Goal: Task Accomplishment & Management: Complete application form

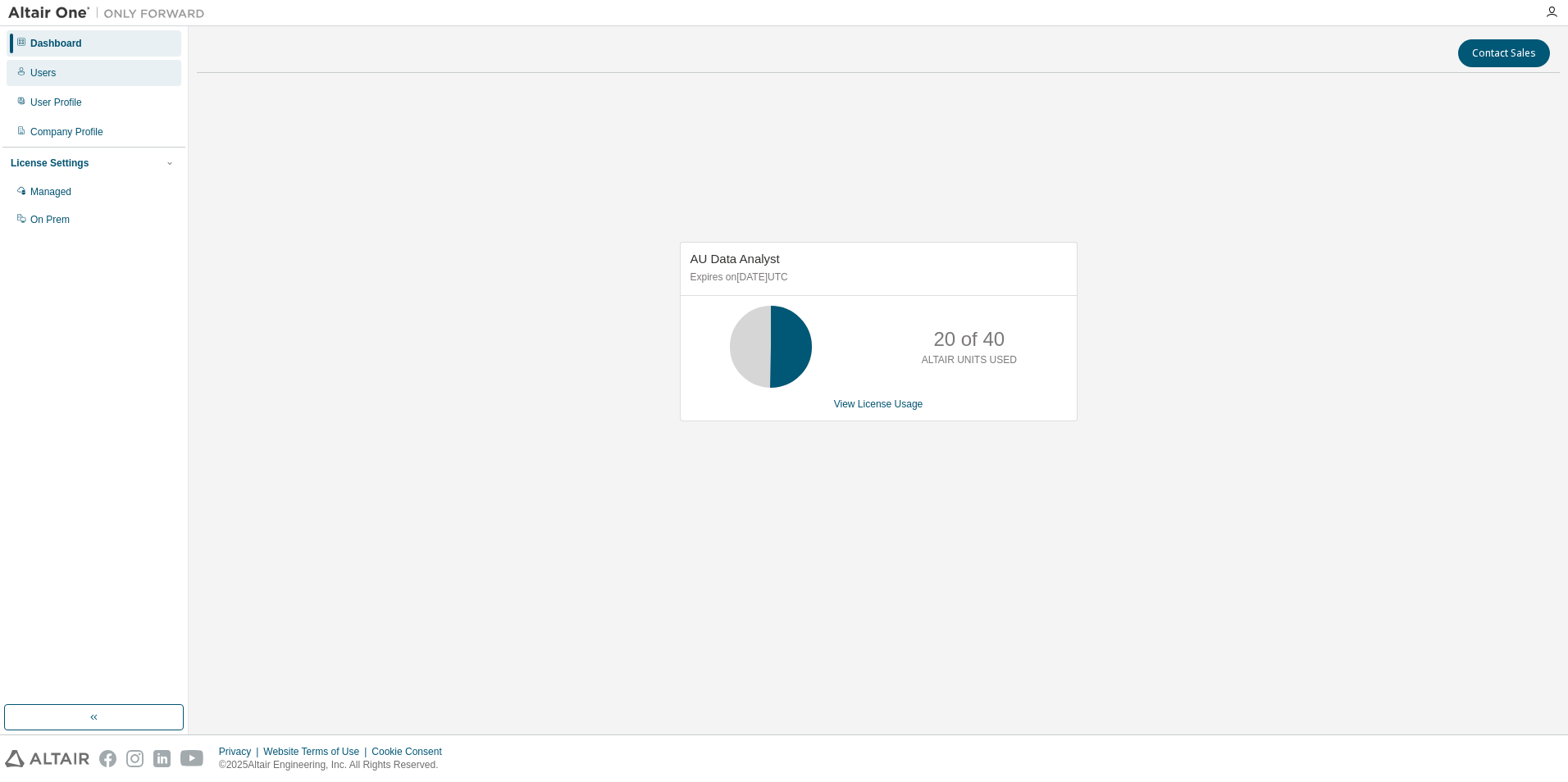
click at [45, 79] on div "Users" at bounding box center [43, 73] width 25 height 13
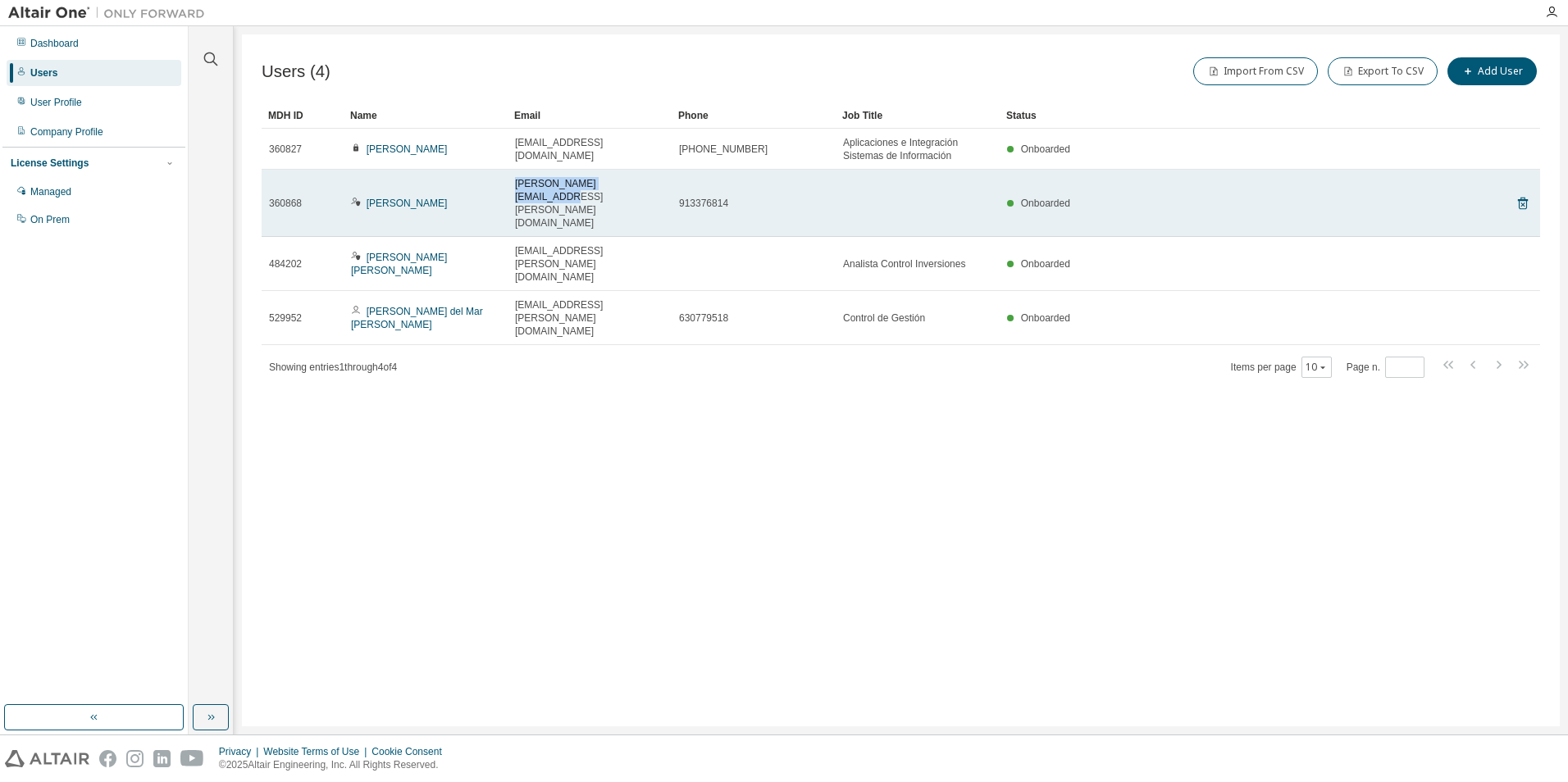
drag, startPoint x: 632, startPoint y: 185, endPoint x: 514, endPoint y: 182, distance: 118.0
click at [514, 182] on td "raul.samaniego@cepsa.com" at bounding box center [589, 203] width 164 height 67
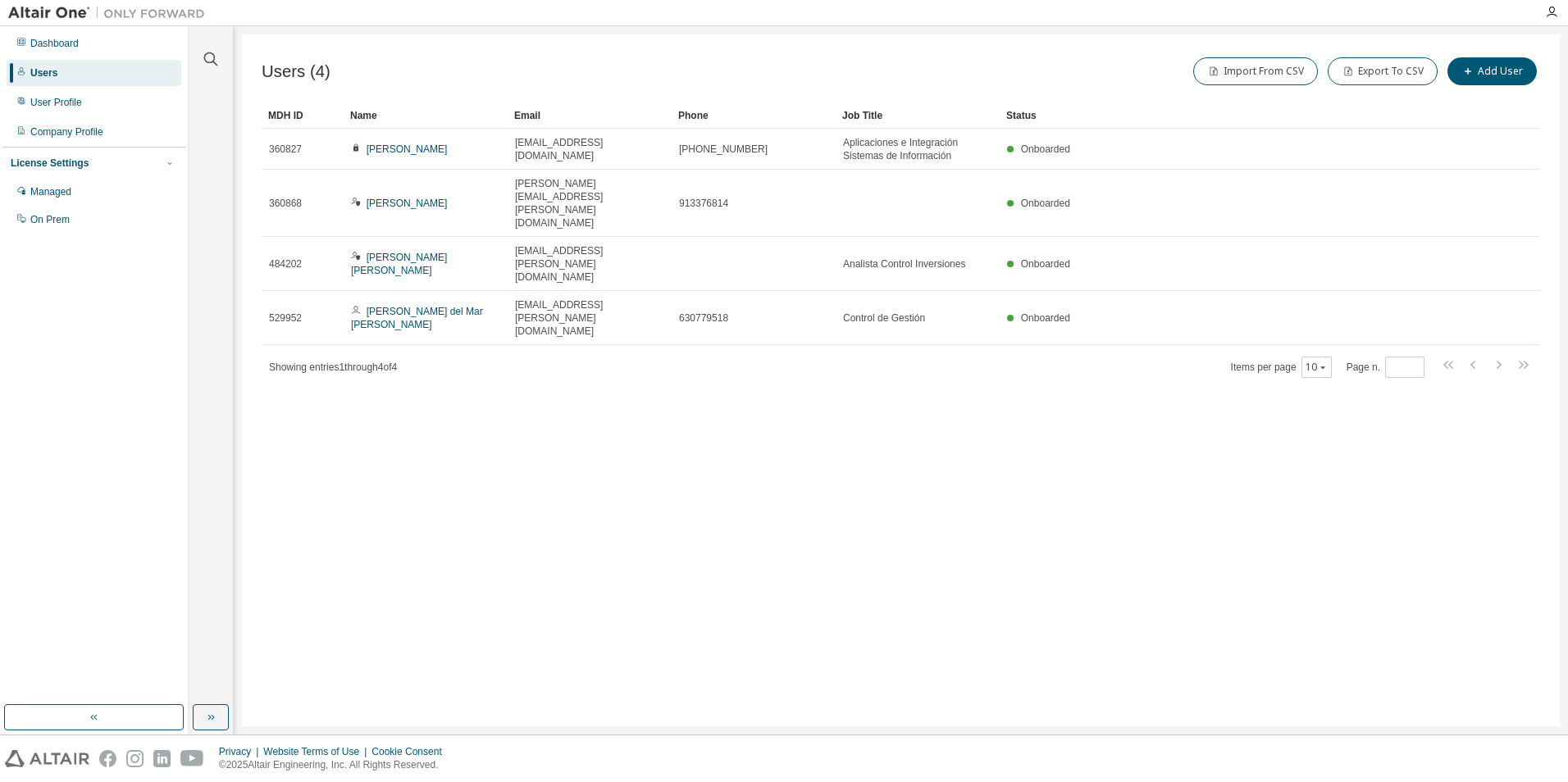
click at [875, 317] on div "Users (4) Import From CSV Export To CSV Add User Clear Load Save Save As Field …" at bounding box center [900, 381] width 1318 height 692
click at [1509, 70] on button "Add User" at bounding box center [1492, 71] width 89 height 28
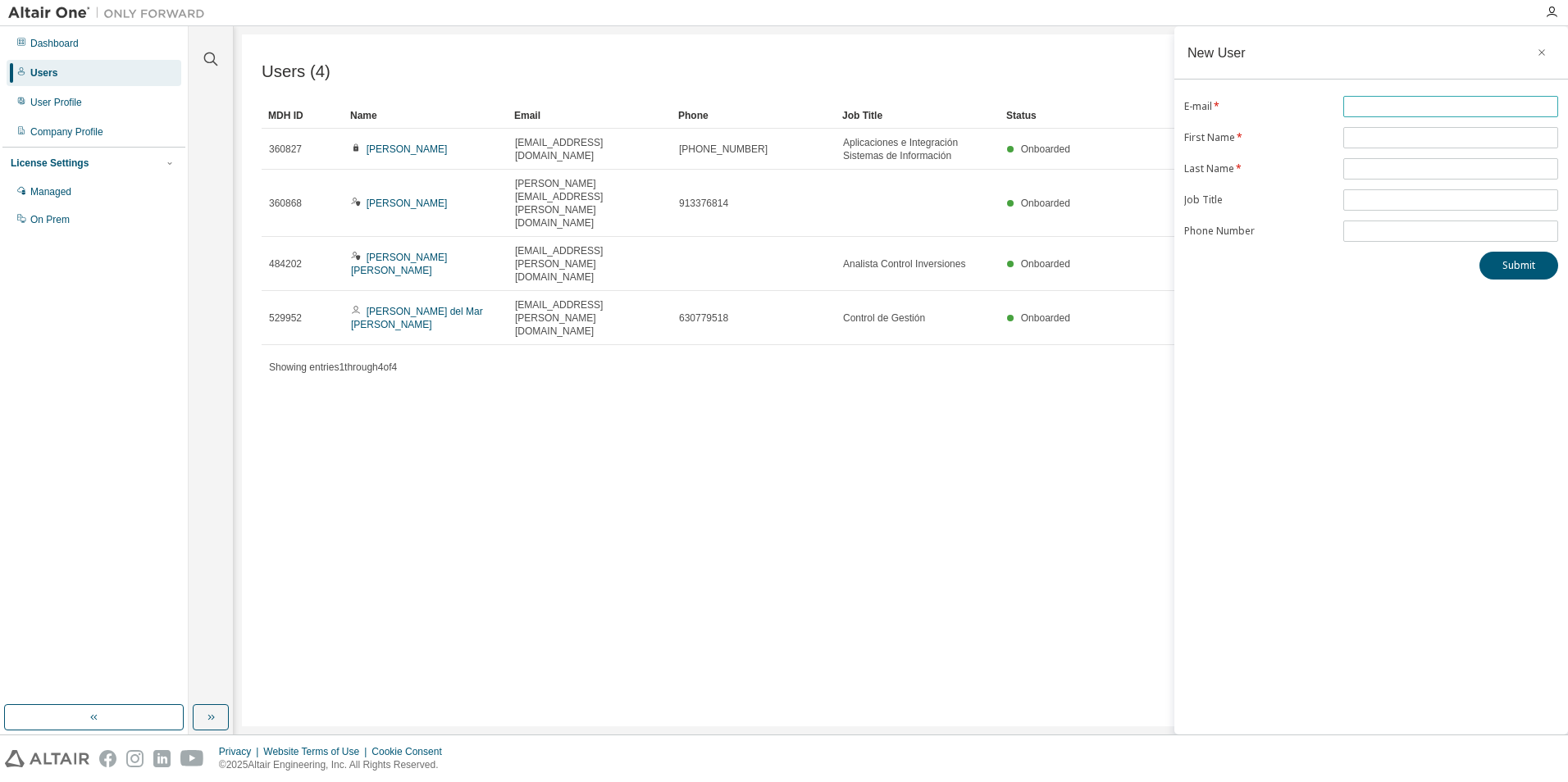
click at [1401, 102] on input "text" at bounding box center [1450, 107] width 207 height 13
type input "**********"
click at [1383, 135] on input "text" at bounding box center [1450, 138] width 207 height 13
type input "****"
click at [1326, 321] on div "**********" at bounding box center [1371, 381] width 394 height 709
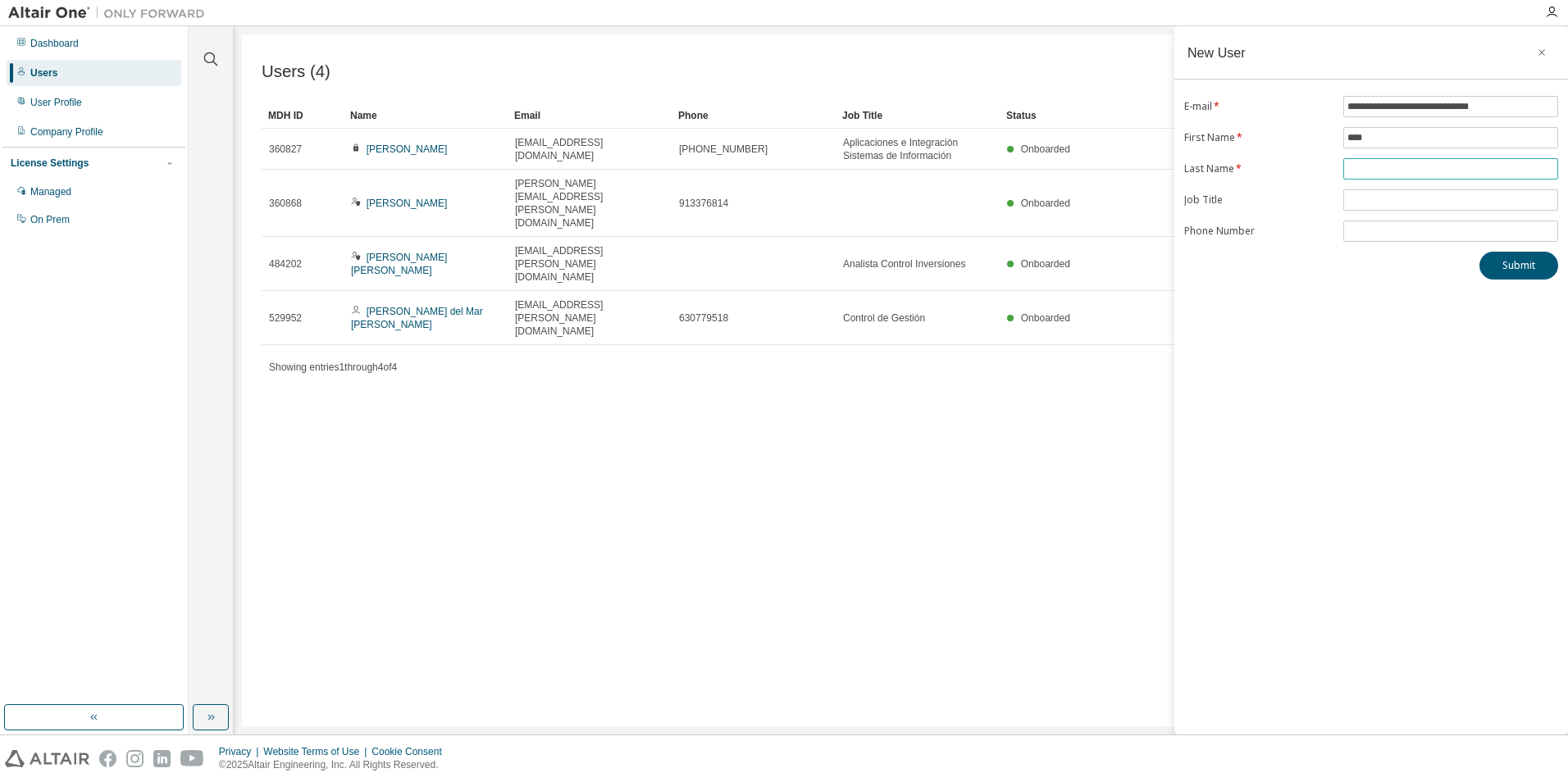
click at [1366, 168] on input "text" at bounding box center [1450, 169] width 207 height 13
type input "*********"
click at [1388, 201] on input "text" at bounding box center [1450, 200] width 207 height 13
click at [1255, 310] on div "**********" at bounding box center [1371, 381] width 394 height 709
click at [1389, 229] on input "tel" at bounding box center [1450, 232] width 207 height 13
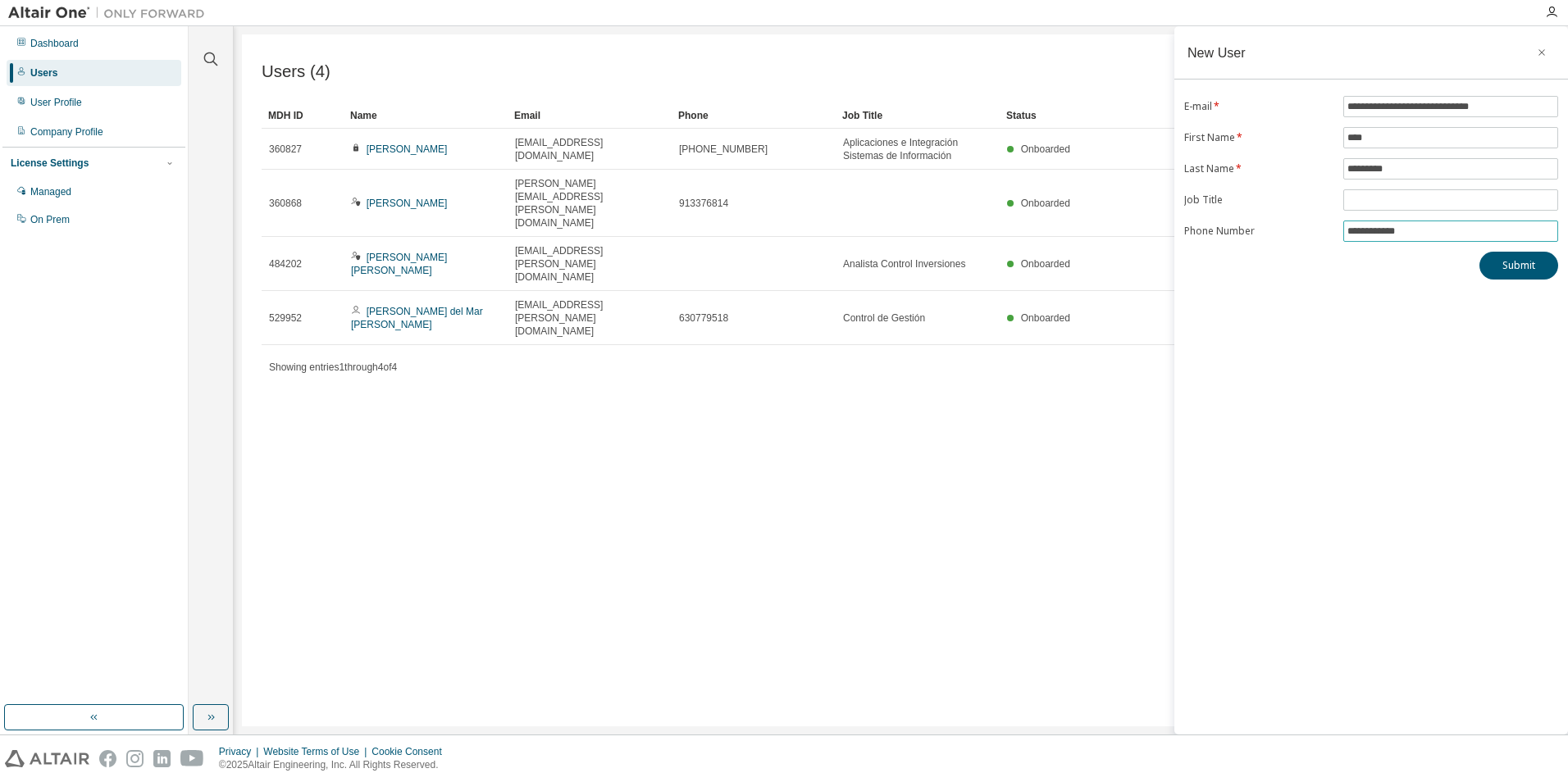
type input "**********"
click at [1515, 269] on button "Submit" at bounding box center [1518, 265] width 79 height 28
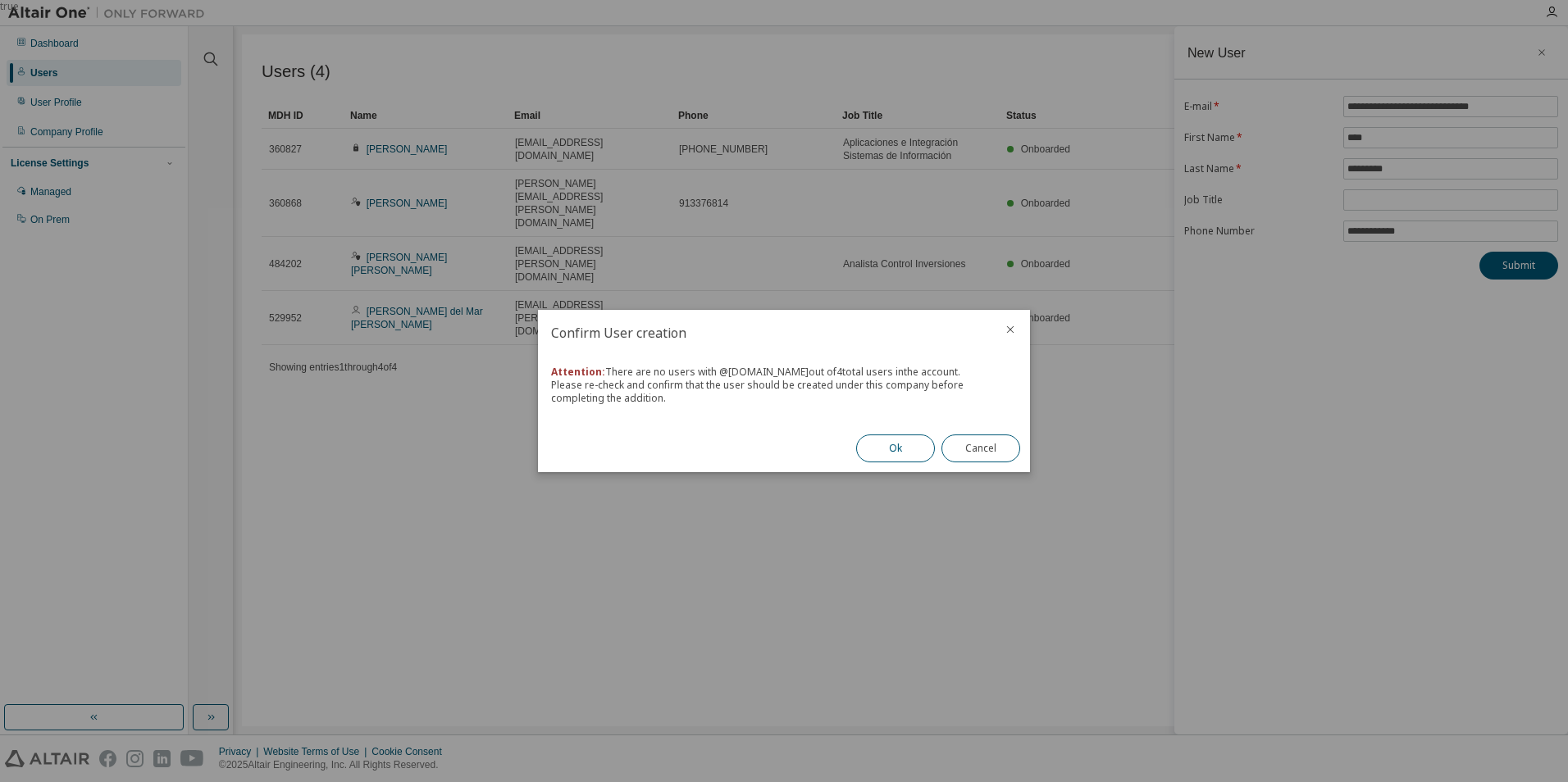
click at [889, 449] on button "Ok" at bounding box center [895, 448] width 79 height 28
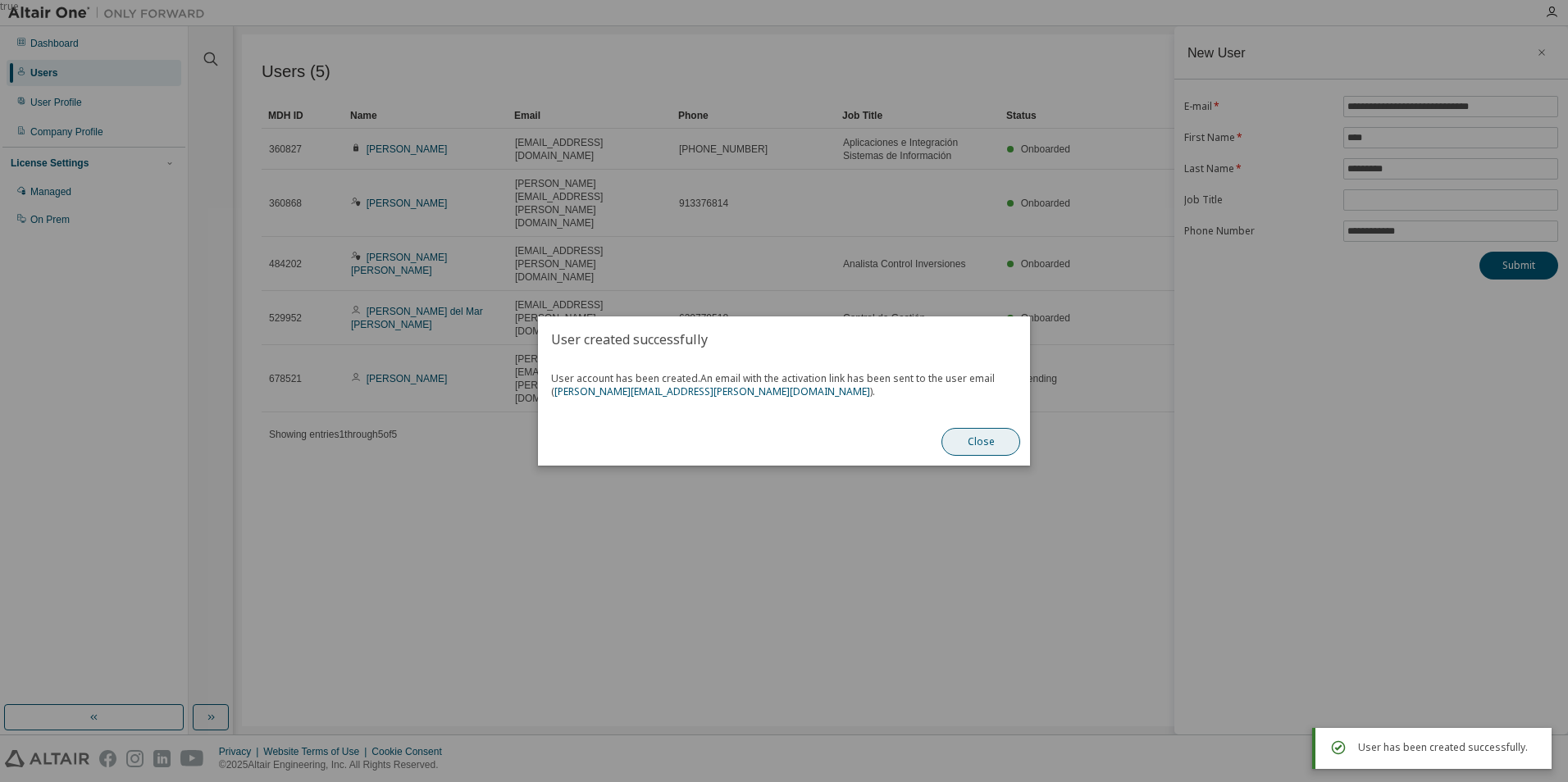
click at [983, 441] on button "Close" at bounding box center [981, 442] width 79 height 28
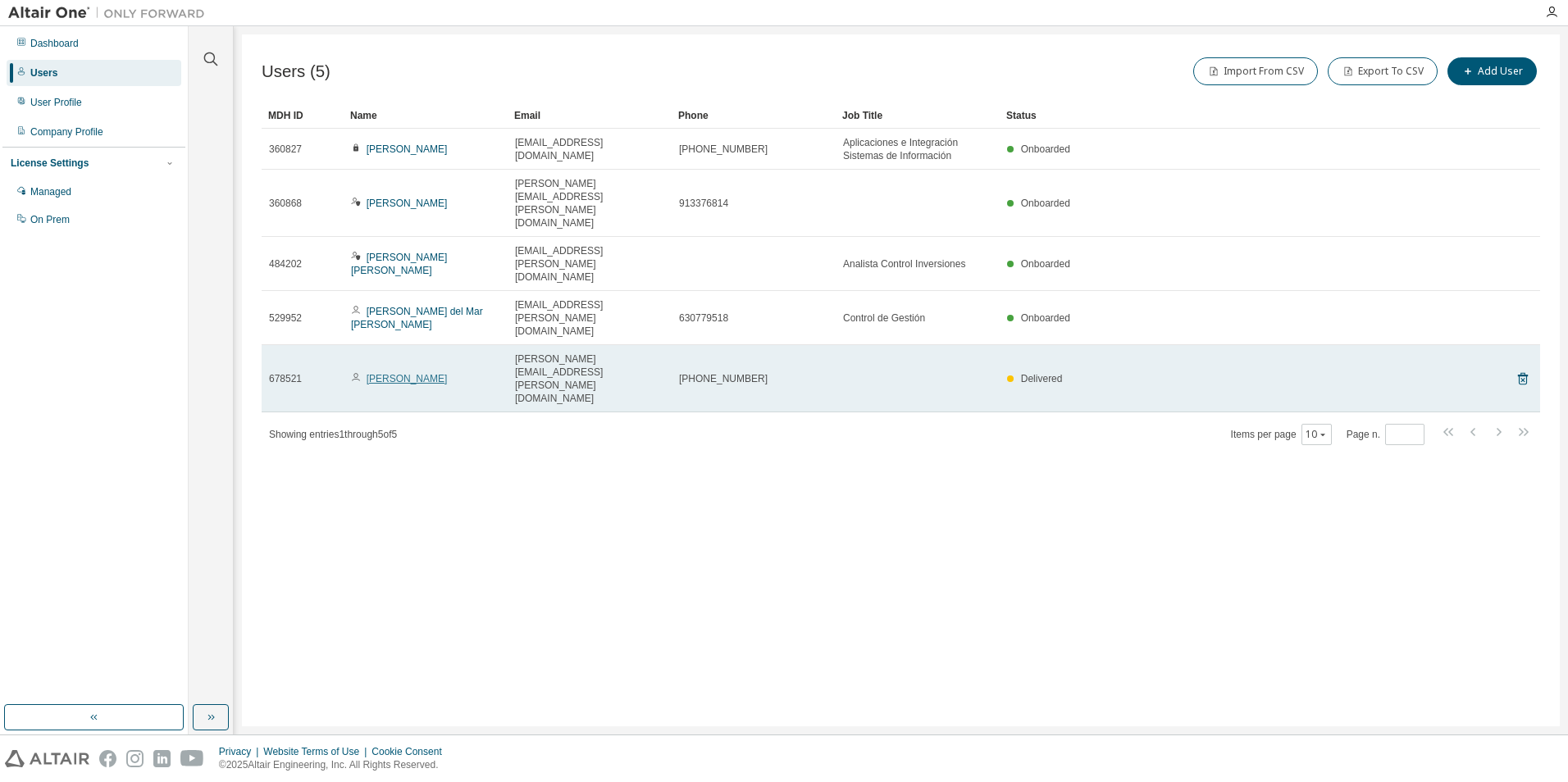
click at [391, 373] on link "Raul Samaniego" at bounding box center [406, 379] width 81 height 12
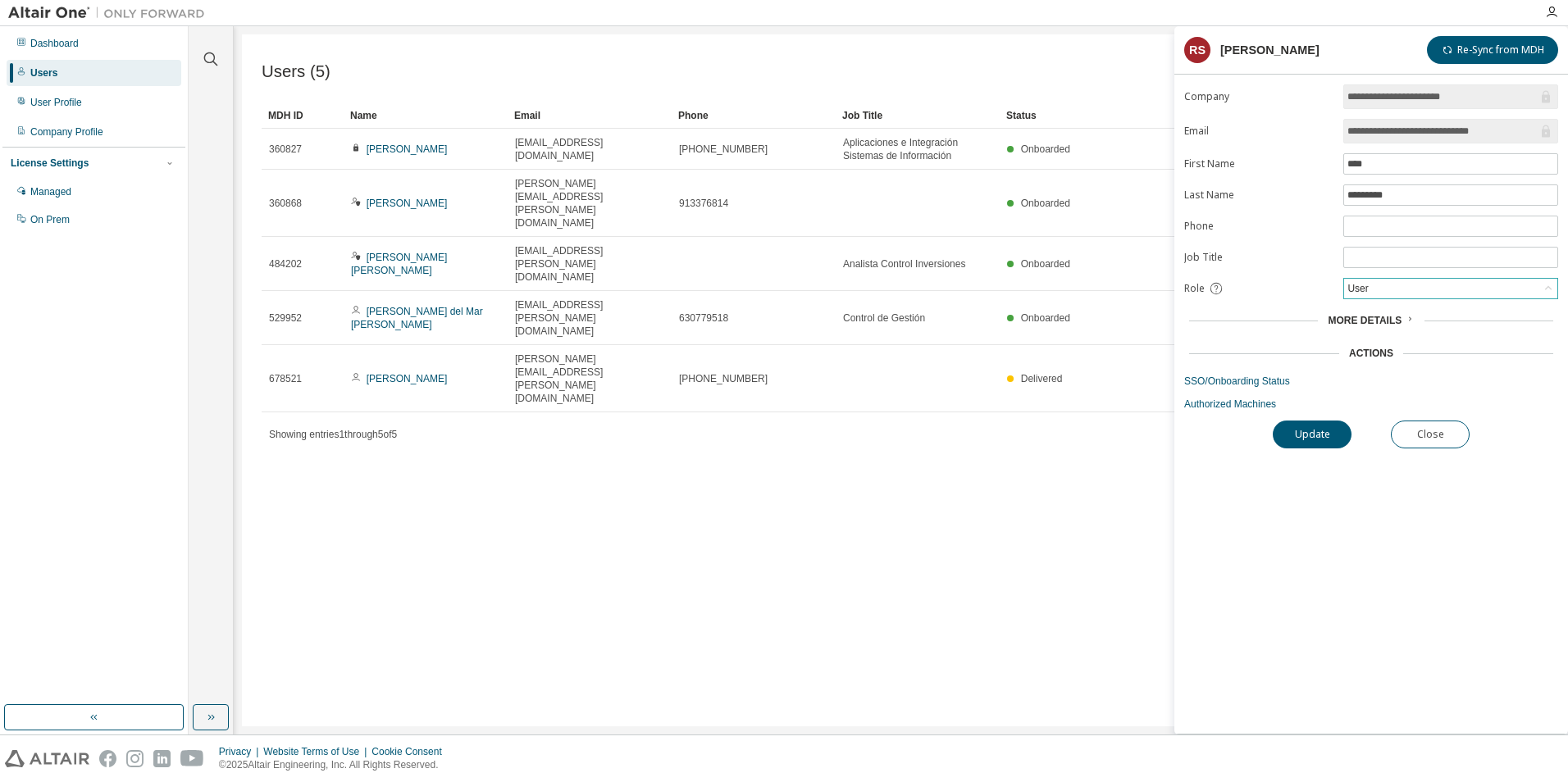
click at [1549, 286] on icon at bounding box center [1549, 289] width 17 height 17
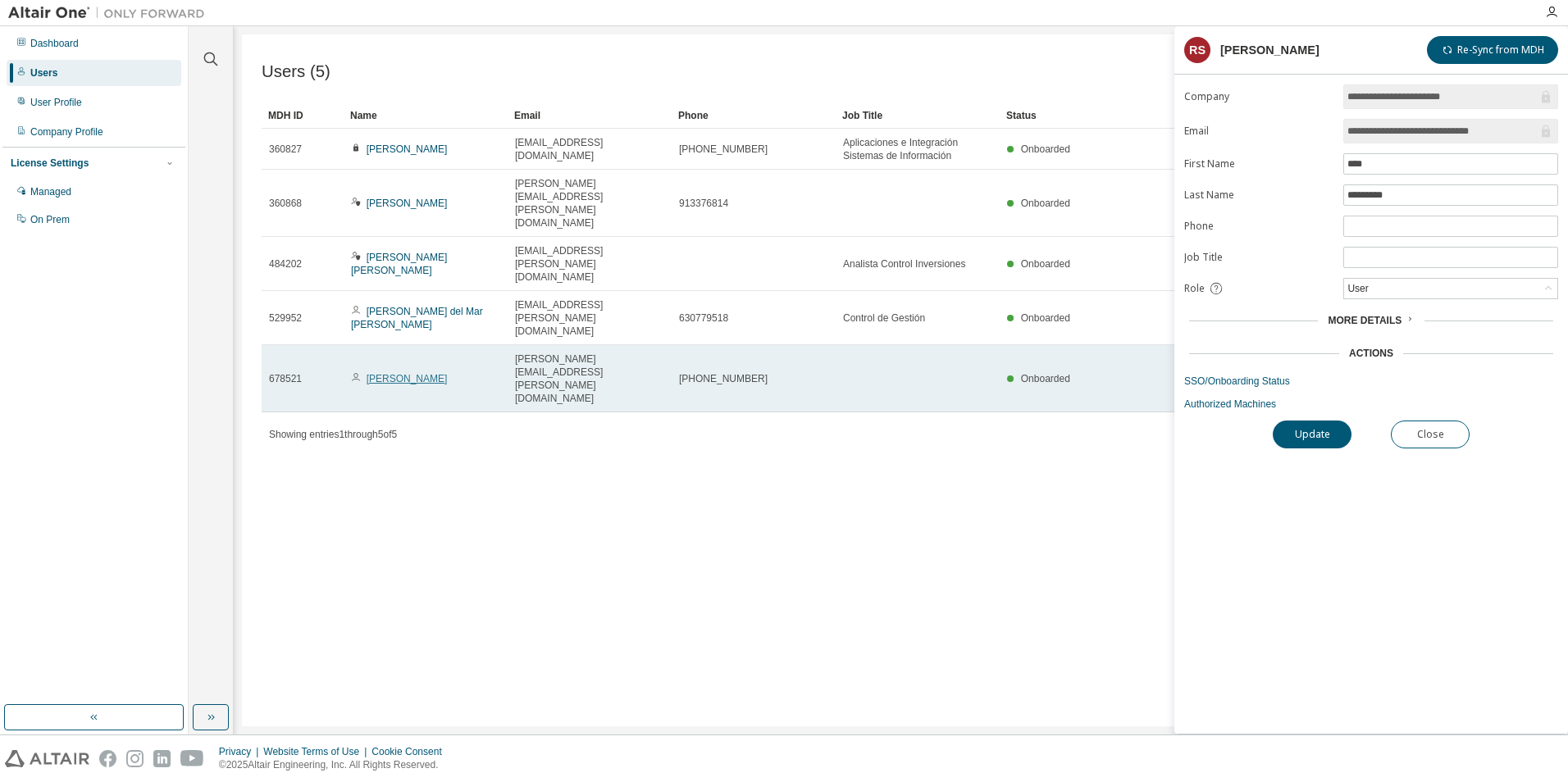
click at [397, 373] on link "Raul Samaniego" at bounding box center [406, 379] width 81 height 12
click at [405, 373] on link "Raul Samaniego" at bounding box center [406, 379] width 81 height 12
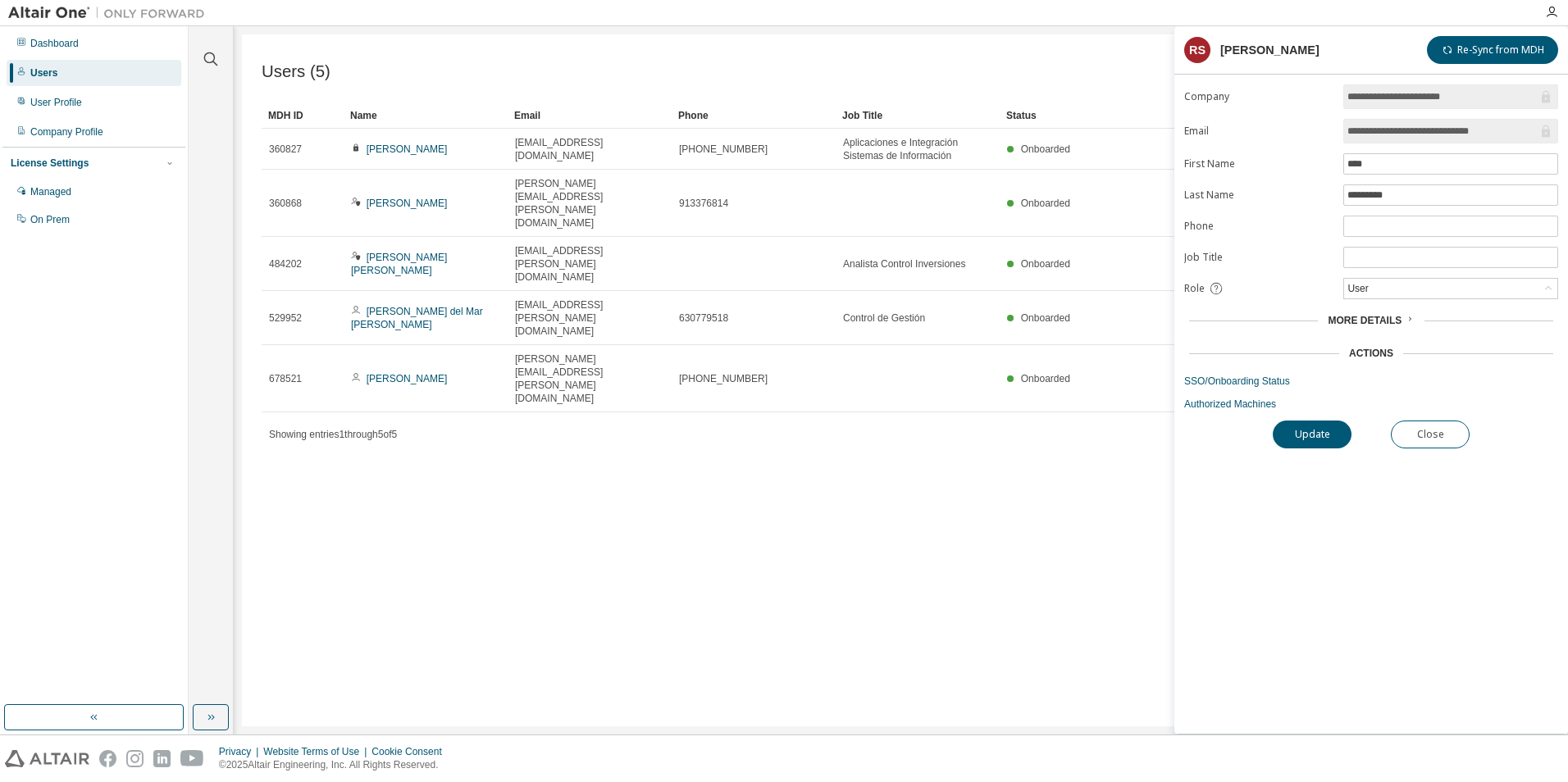
click at [405, 373] on link "Raul Samaniego" at bounding box center [406, 379] width 81 height 12
click at [1550, 285] on icon at bounding box center [1549, 289] width 17 height 17
click at [1366, 309] on li "Admin" at bounding box center [1450, 309] width 210 height 21
click at [1309, 433] on button "Update" at bounding box center [1312, 434] width 79 height 28
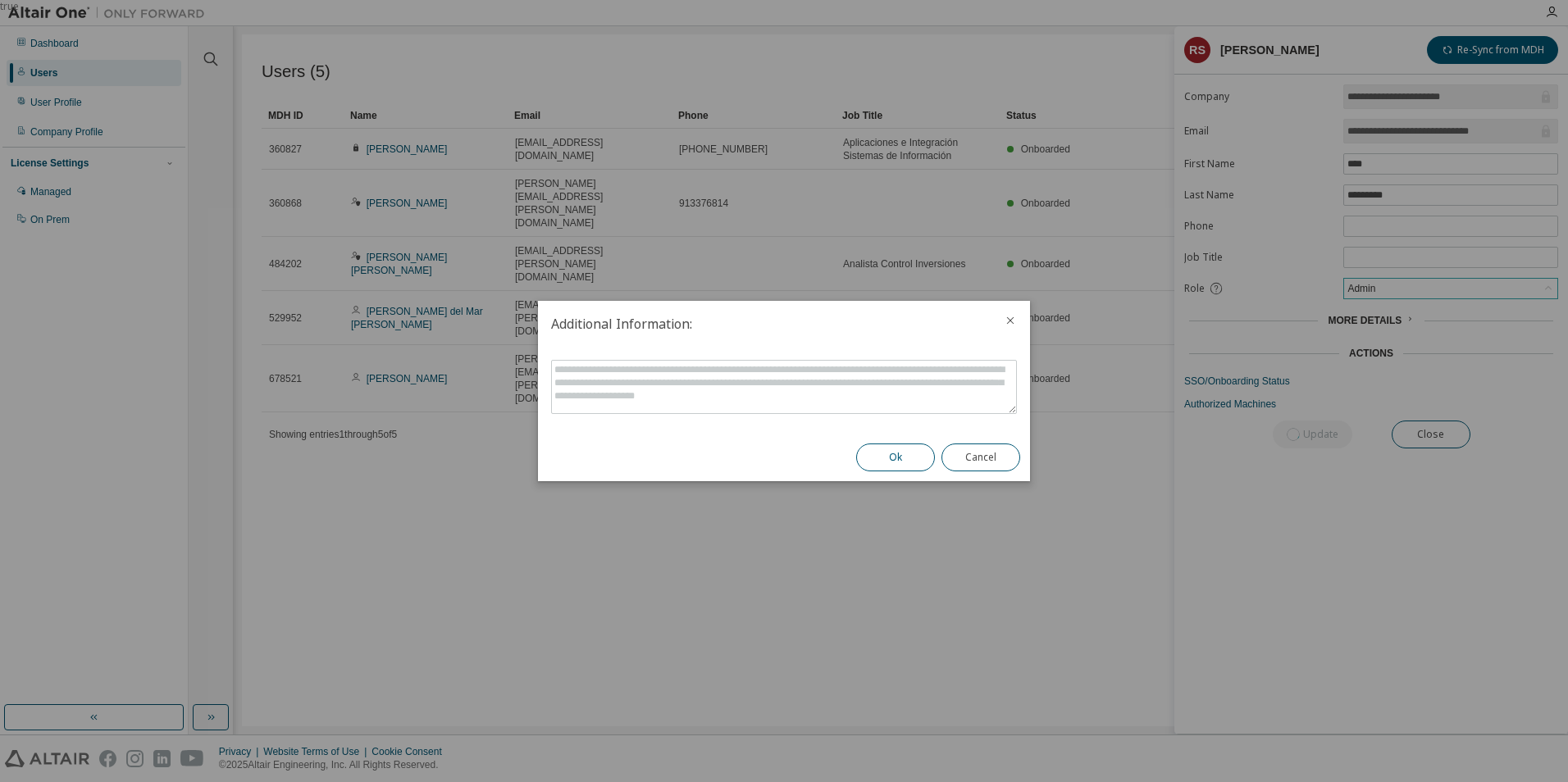
click at [884, 460] on button "Ok" at bounding box center [895, 457] width 79 height 28
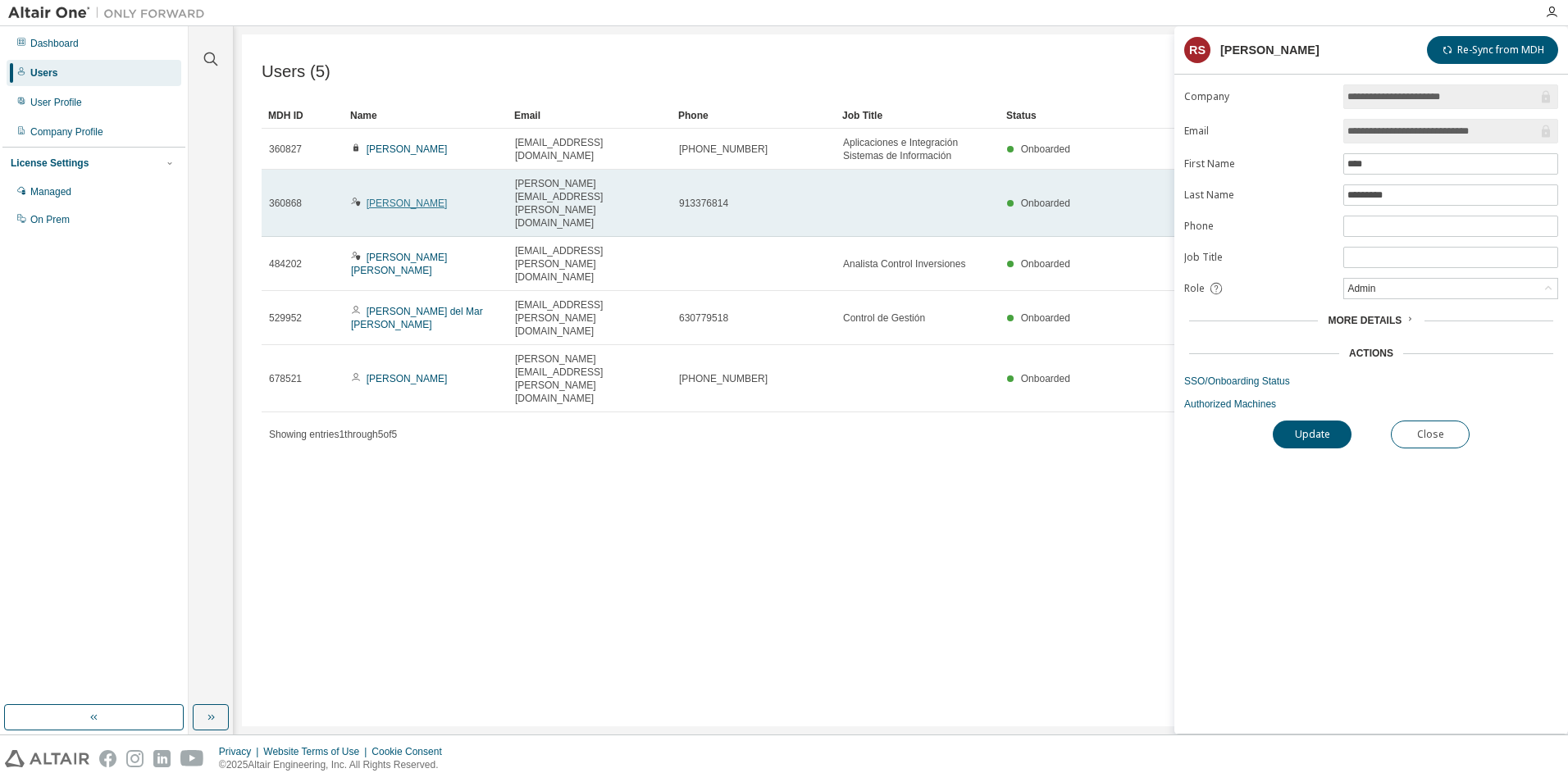
click at [414, 197] on link "Raul Samaniego" at bounding box center [406, 203] width 81 height 12
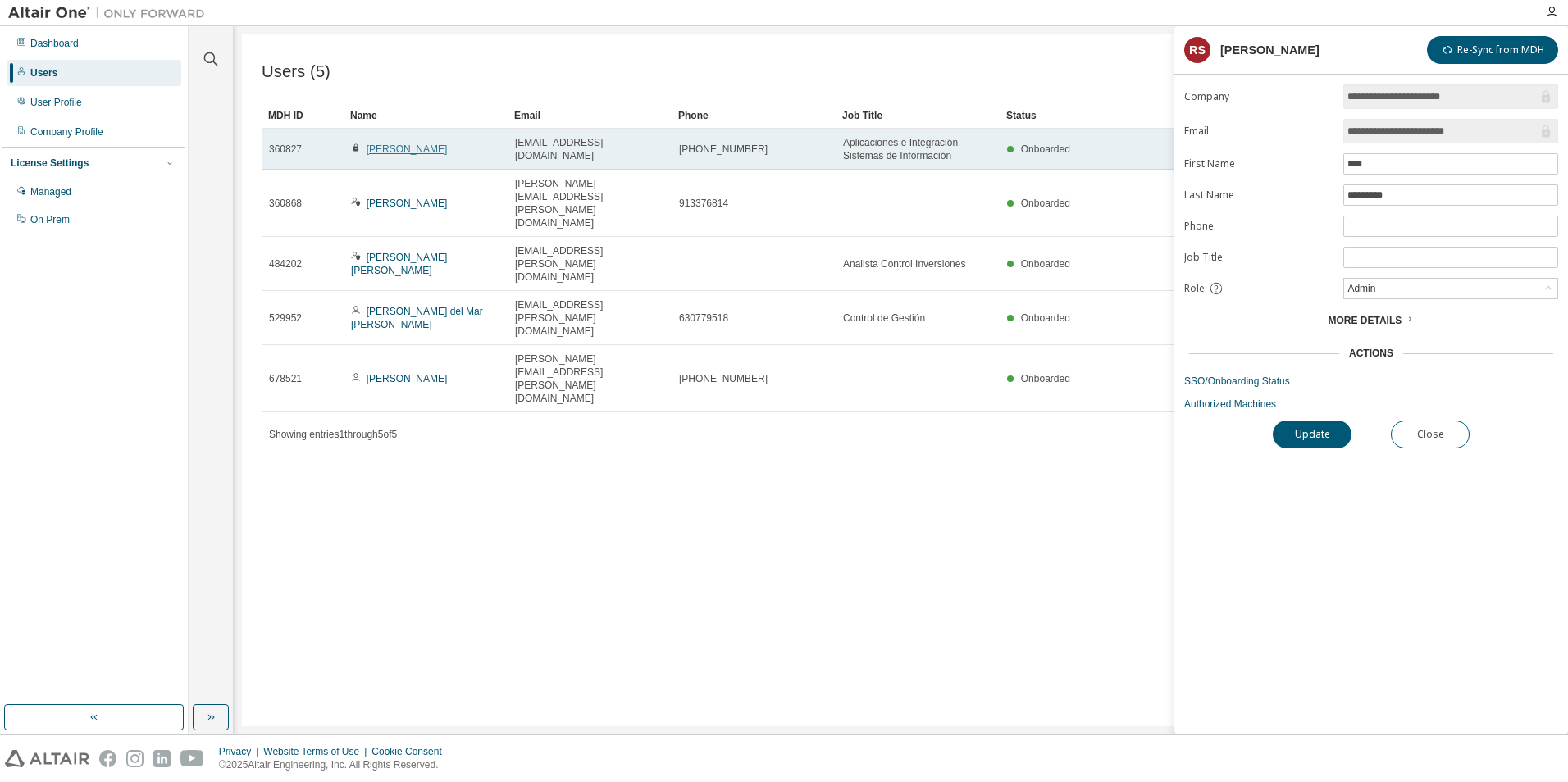
click at [420, 144] on link "Francisco Jose Zapata" at bounding box center [406, 150] width 81 height 12
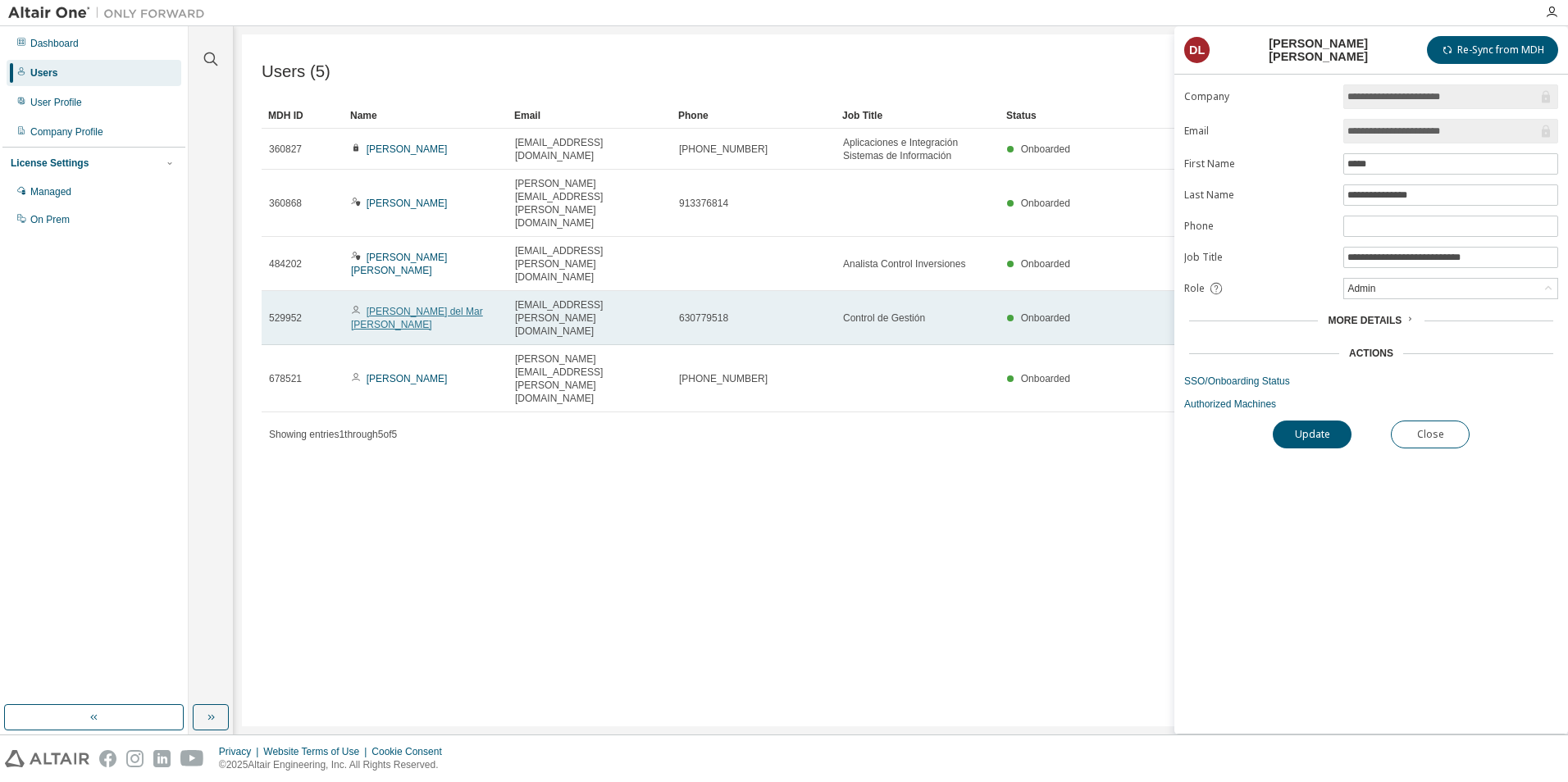
click at [415, 306] on link "María del Mar Prieto Martín" at bounding box center [417, 318] width 132 height 24
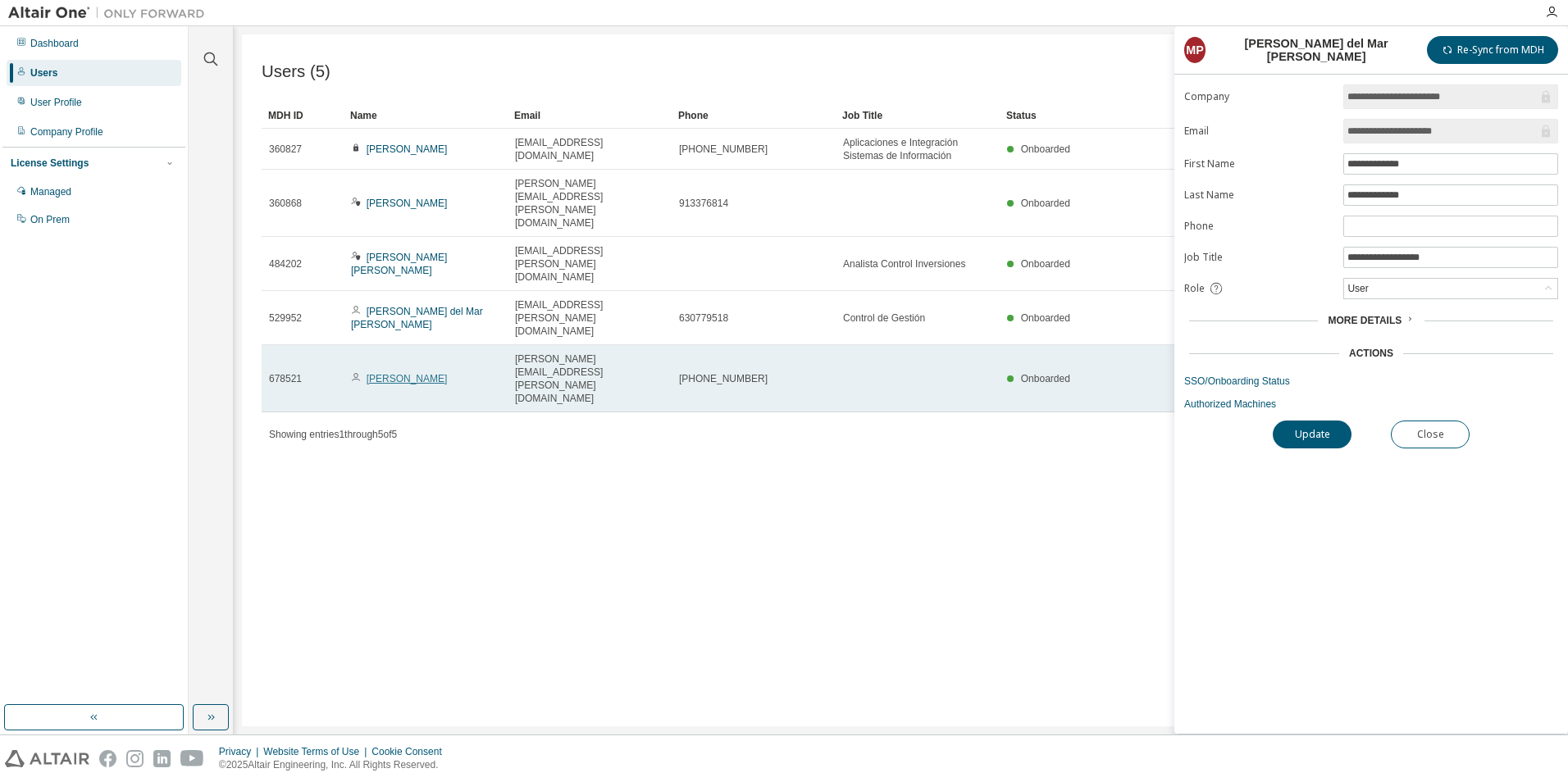
click at [400, 373] on link "Raul Samaniego" at bounding box center [406, 379] width 81 height 12
